Goal: Information Seeking & Learning: Check status

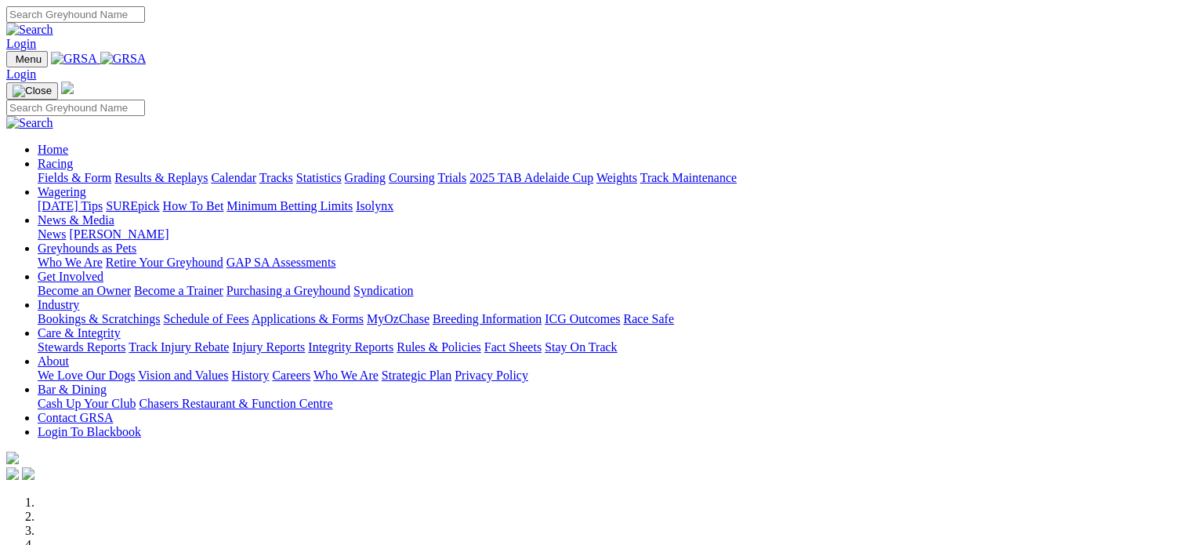
type input "[EMAIL_ADDRESS][DOMAIN_NAME]"
click at [36, 37] on link "Login" at bounding box center [21, 43] width 30 height 13
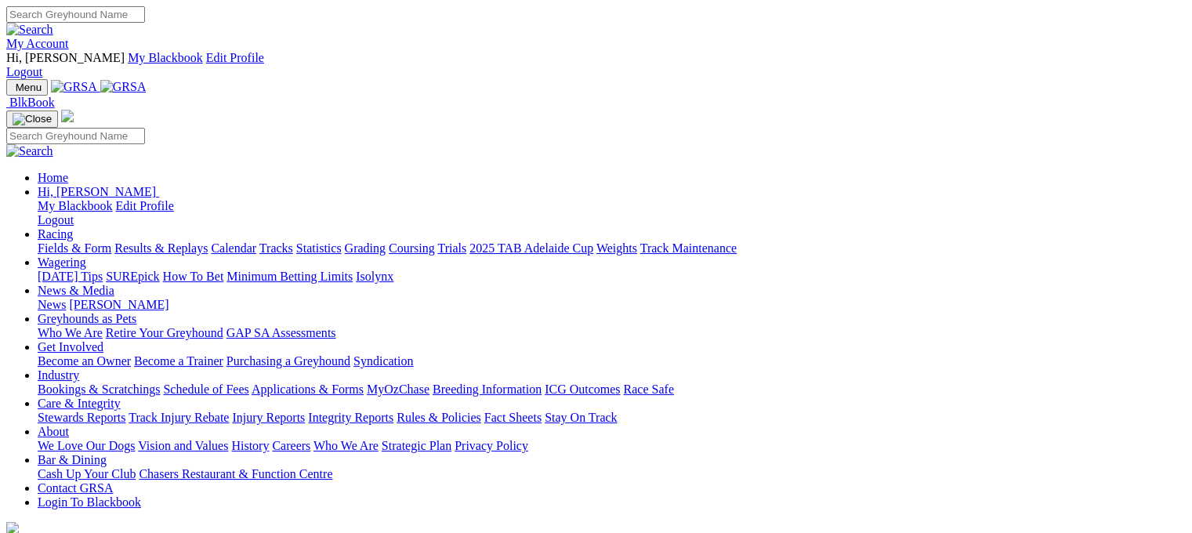
click at [208, 241] on link "Results & Replays" at bounding box center [160, 247] width 93 height 13
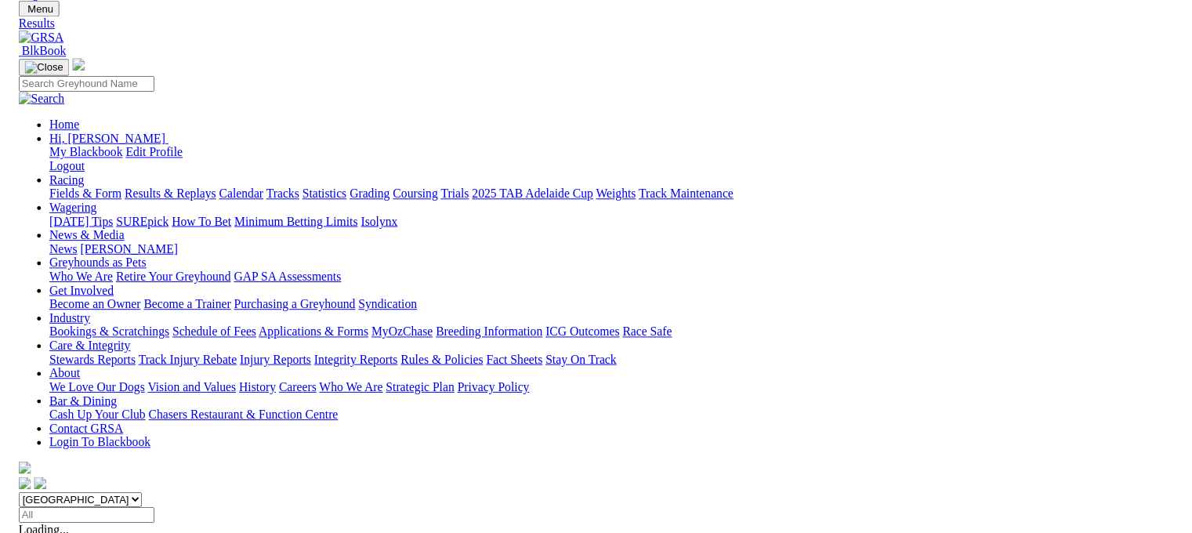
scroll to position [38, 0]
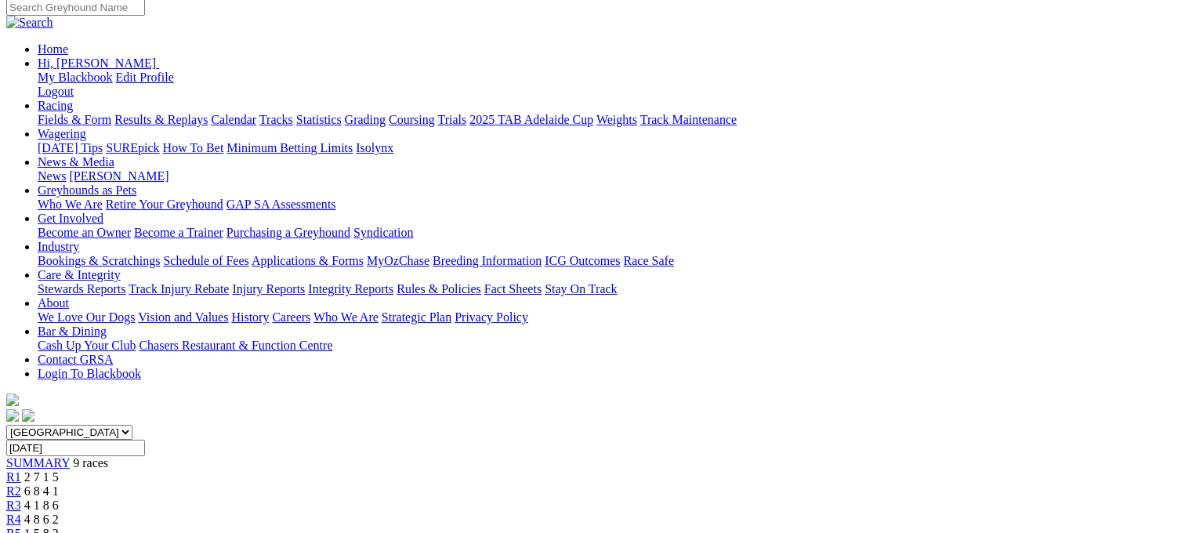
click at [21, 498] on link "R3" at bounding box center [13, 504] width 15 height 13
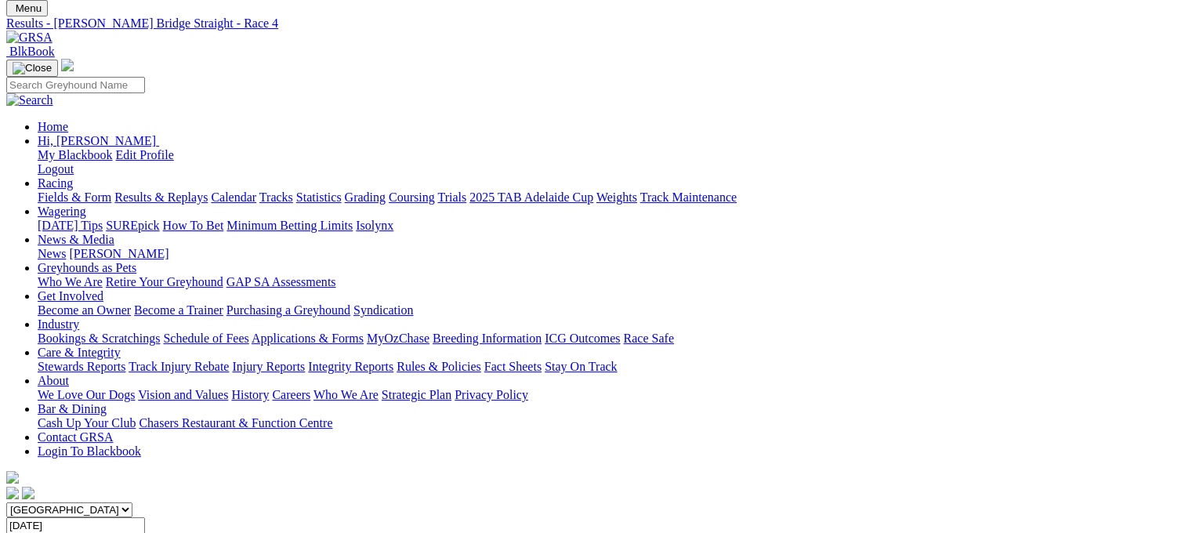
scroll to position [78, 0]
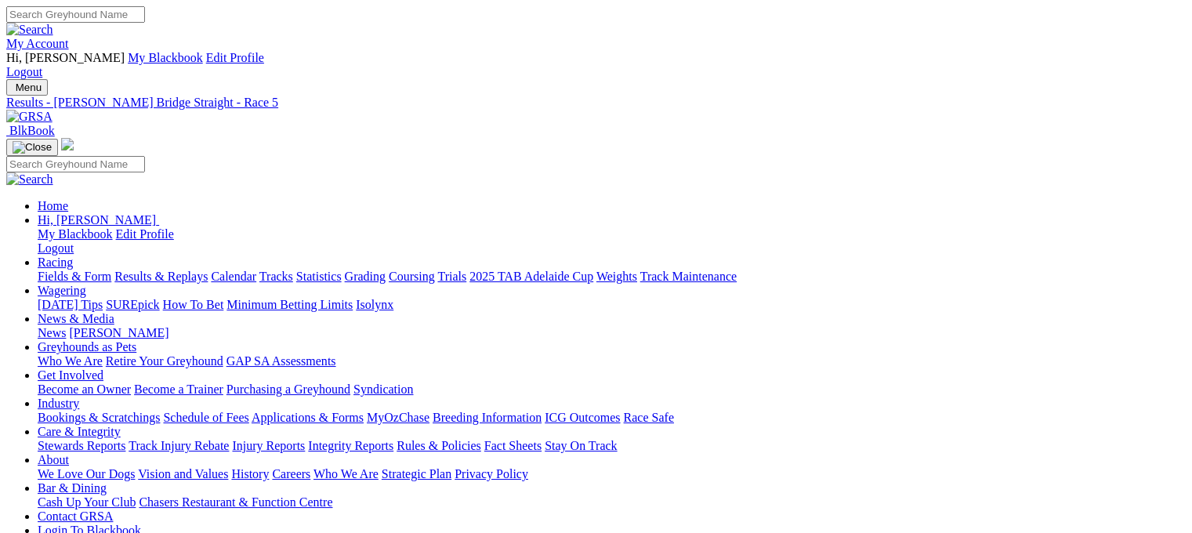
click at [52, 110] on img at bounding box center [29, 117] width 46 height 14
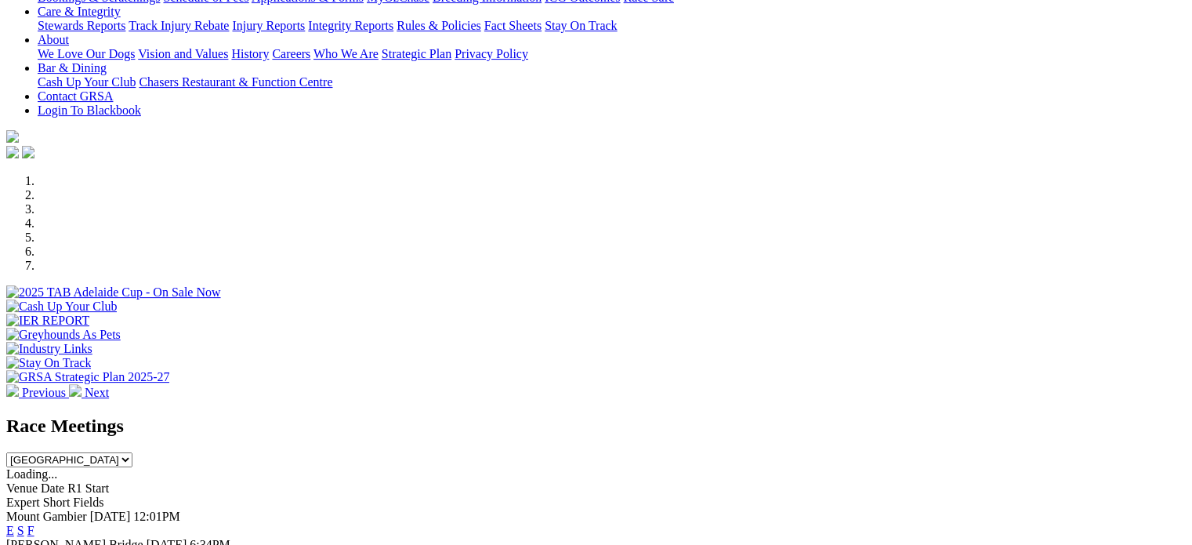
scroll to position [548, 0]
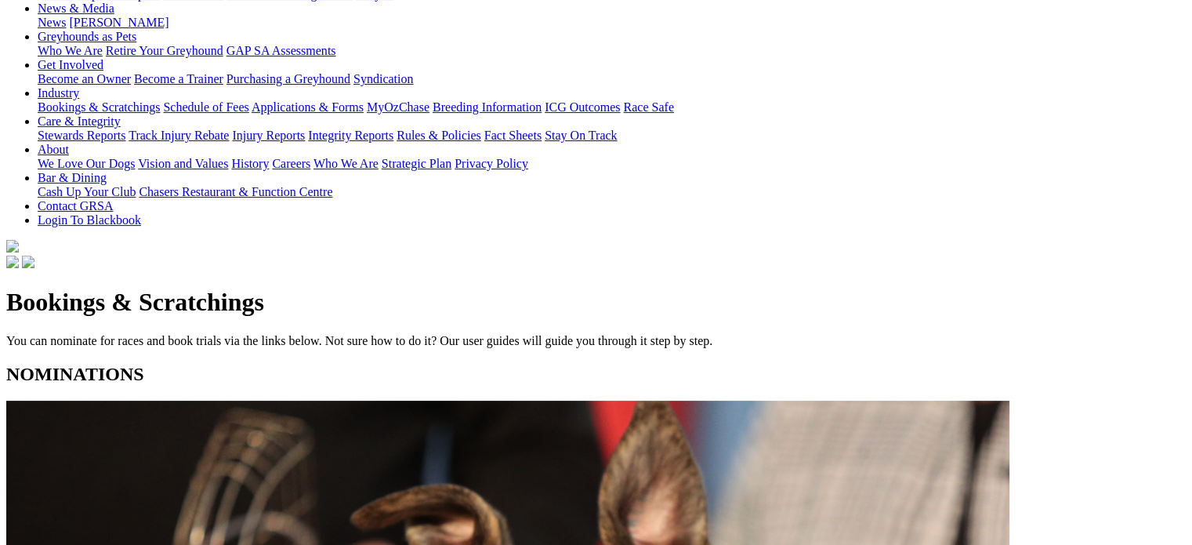
scroll to position [313, 0]
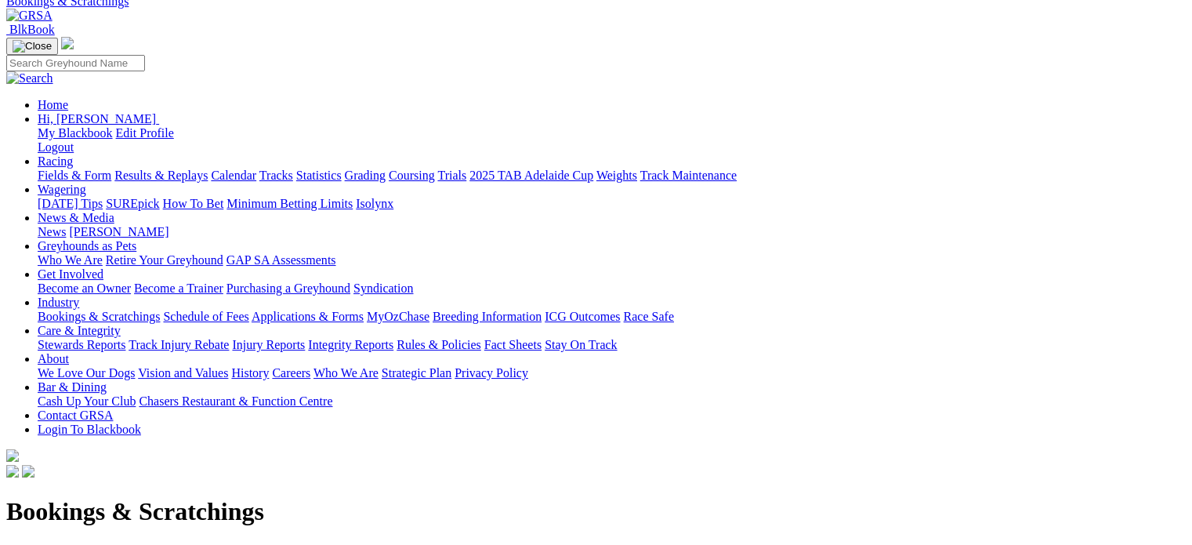
scroll to position [78, 0]
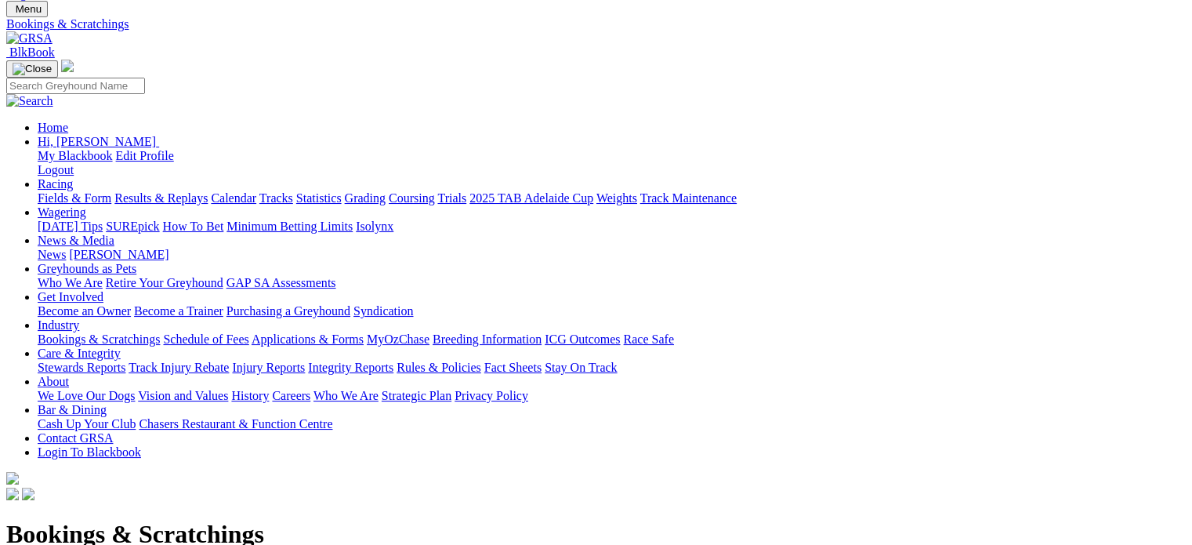
drag, startPoint x: 1138, startPoint y: 4, endPoint x: 542, endPoint y: 120, distance: 606.7
click at [542, 519] on h1 "Bookings & Scratchings" at bounding box center [595, 533] width 1179 height 29
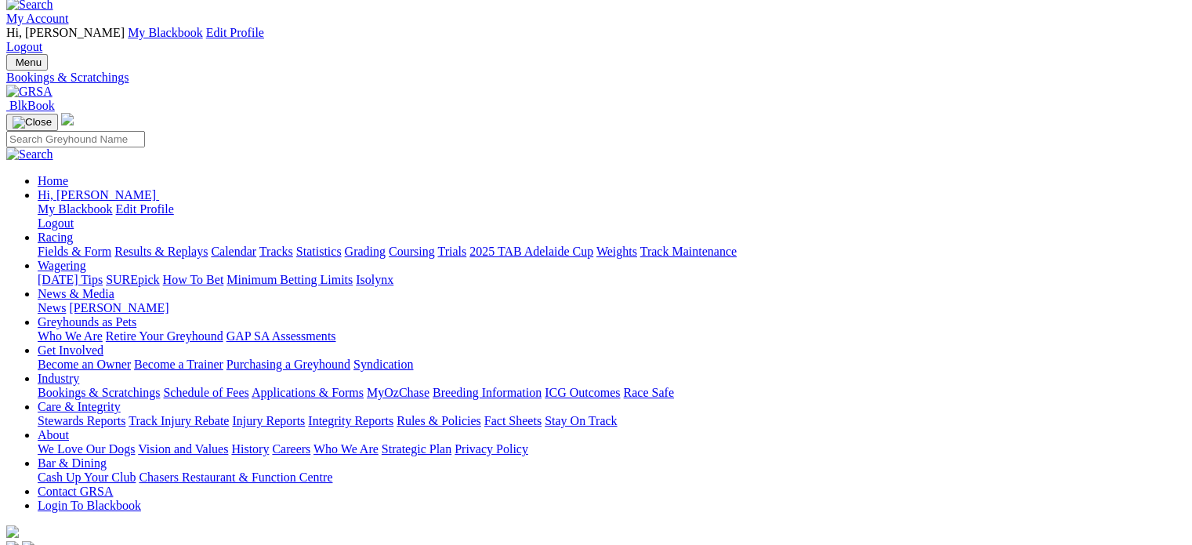
scroll to position [0, 0]
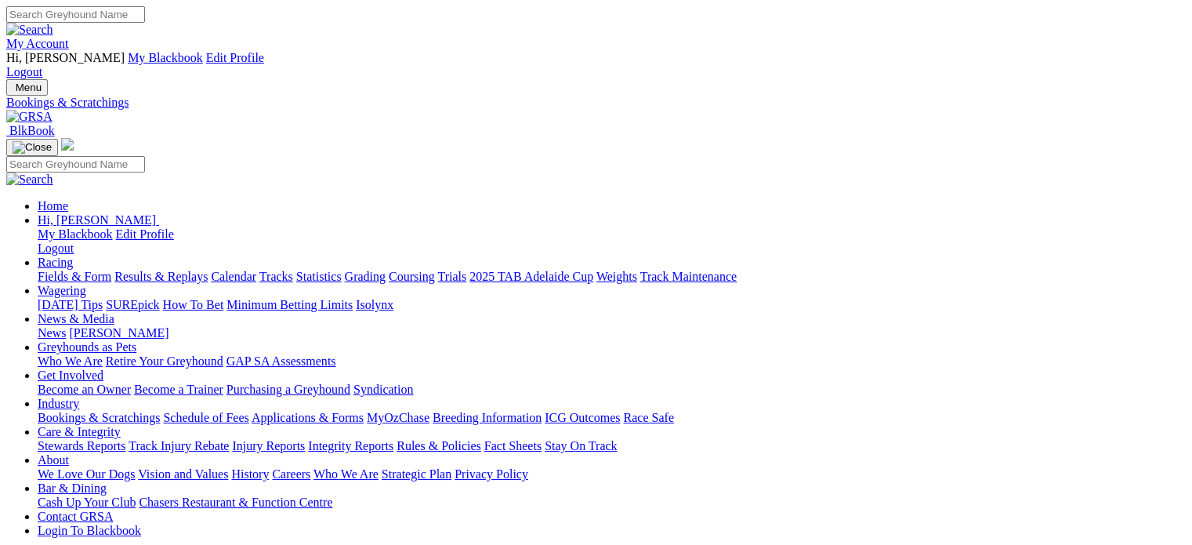
click at [393, 439] on link "Integrity Reports" at bounding box center [350, 445] width 85 height 13
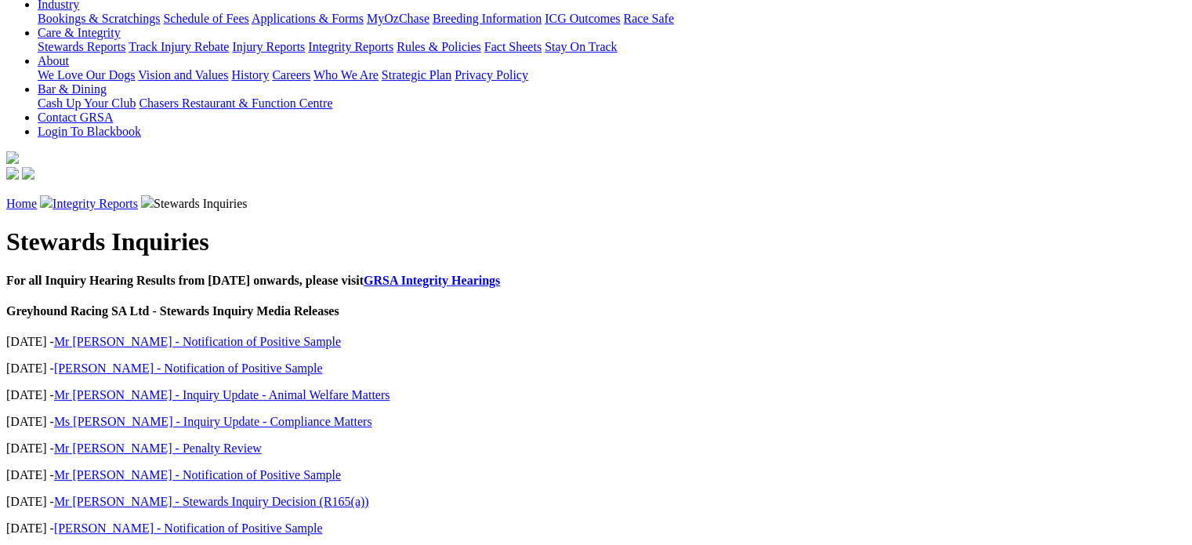
scroll to position [470, 0]
